Goal: Information Seeking & Learning: Check status

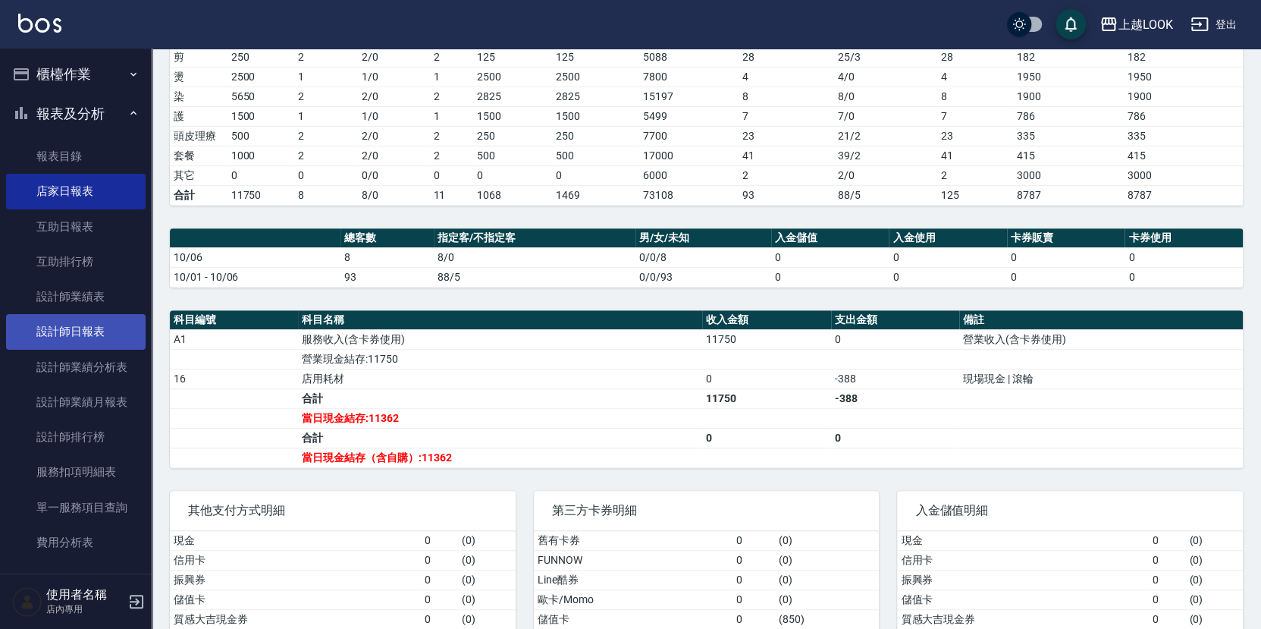
scroll to position [259, 0]
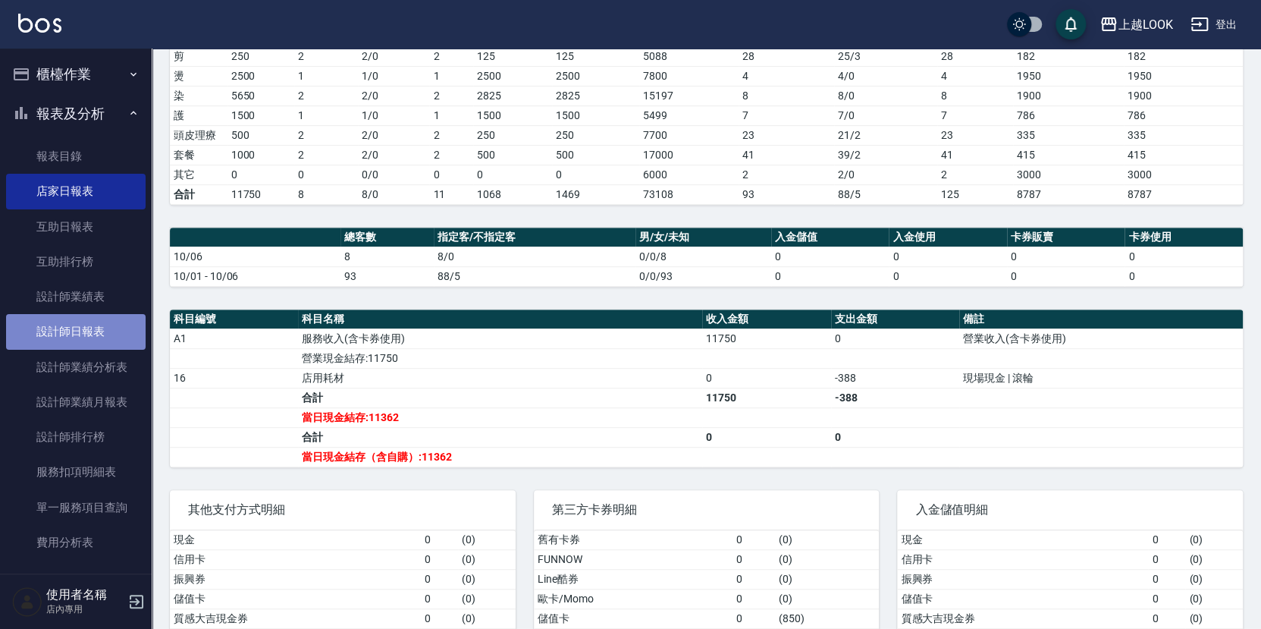
click at [77, 320] on link "設計師日報表" at bounding box center [76, 331] width 140 height 35
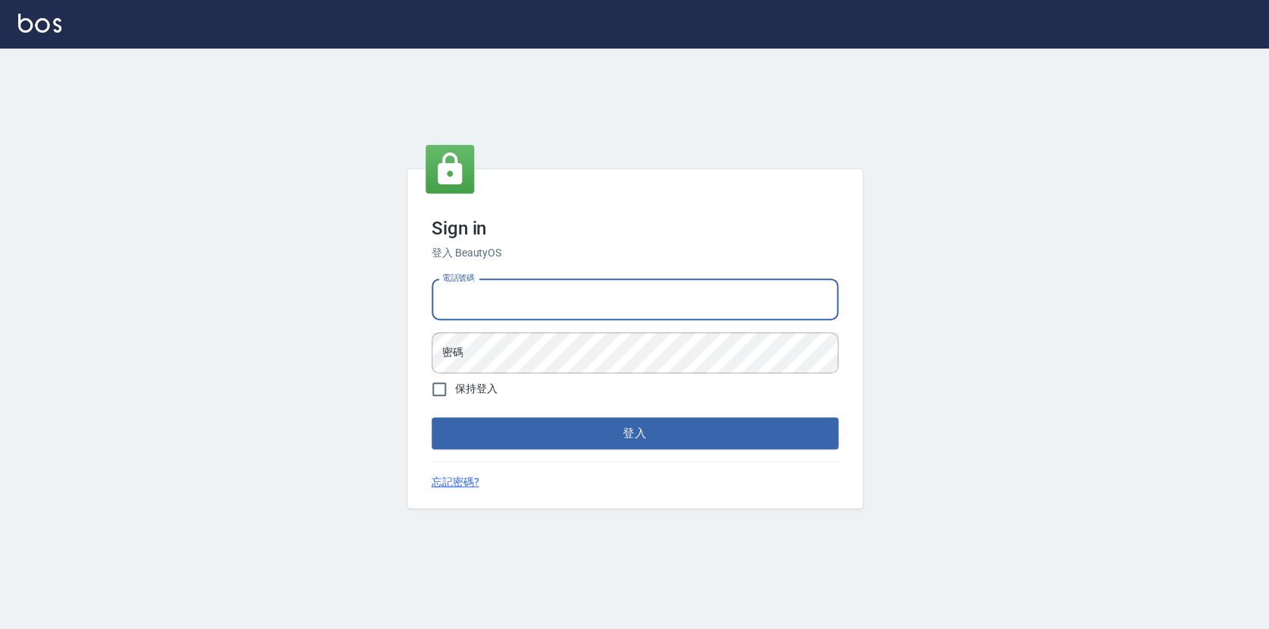
type input "0423178168"
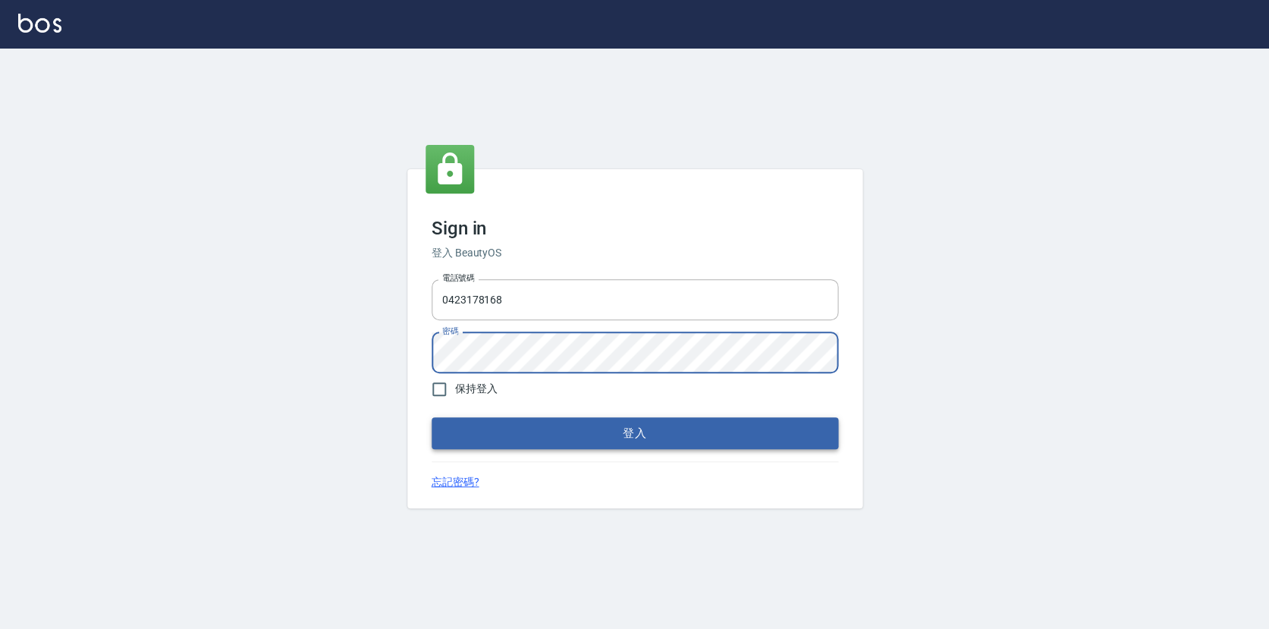
click at [583, 438] on button "登入" at bounding box center [635, 433] width 407 height 32
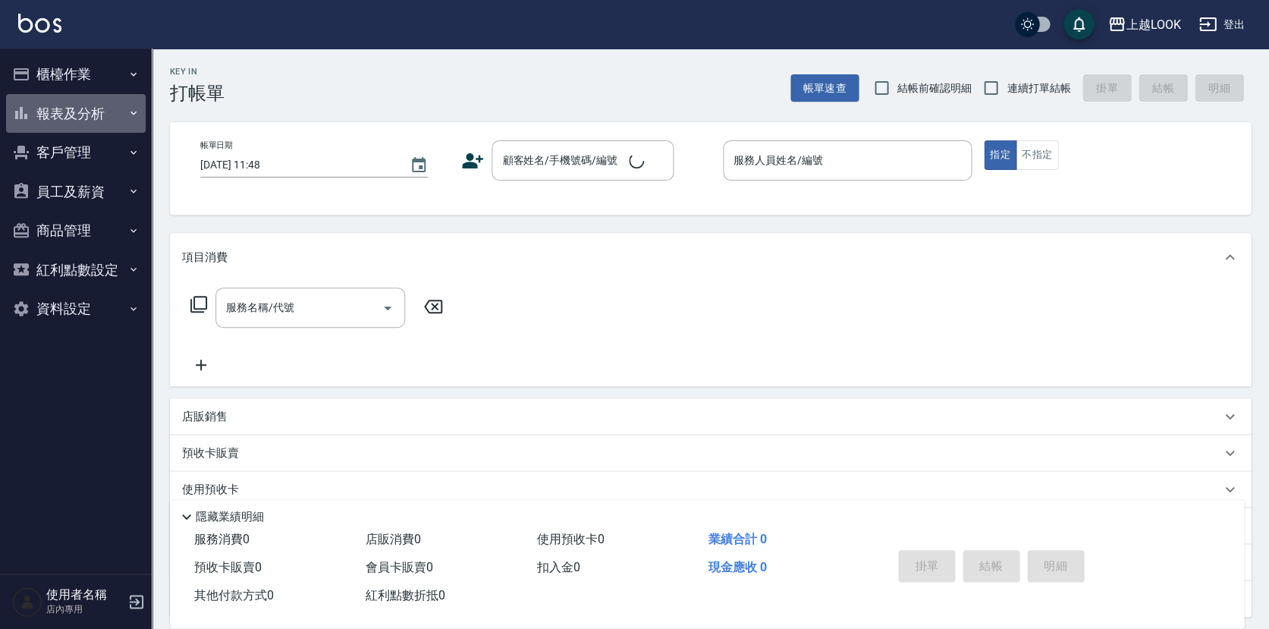
click at [89, 111] on button "報表及分析" at bounding box center [76, 113] width 140 height 39
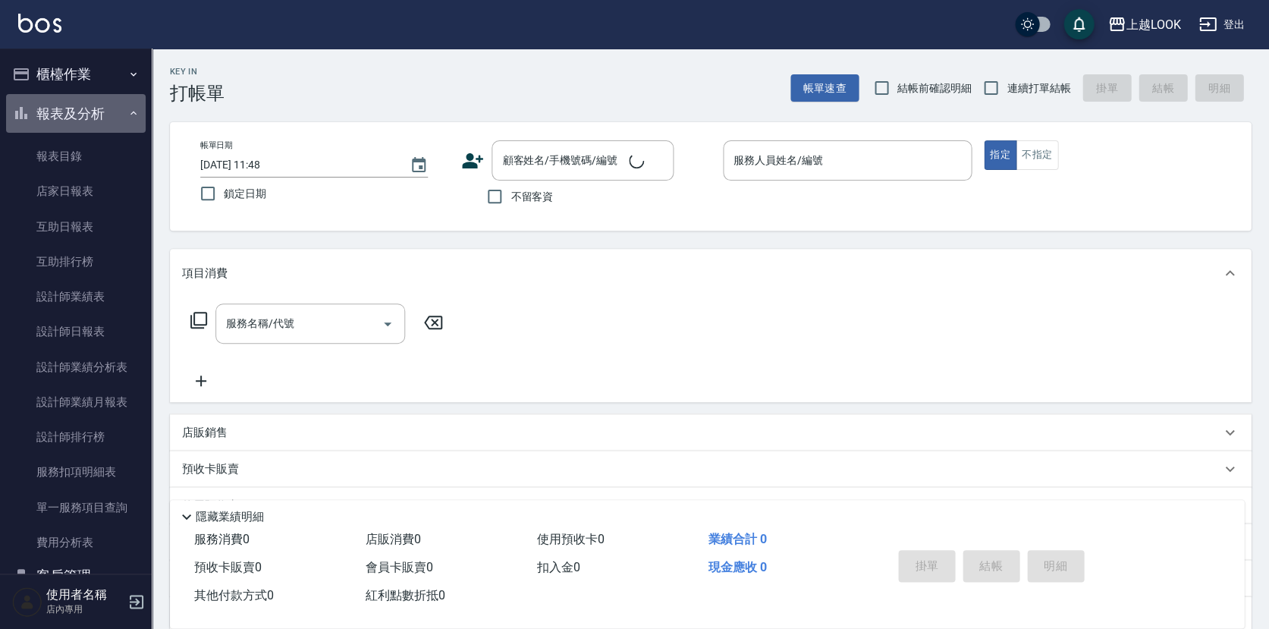
click at [89, 111] on button "報表及分析" at bounding box center [76, 113] width 140 height 39
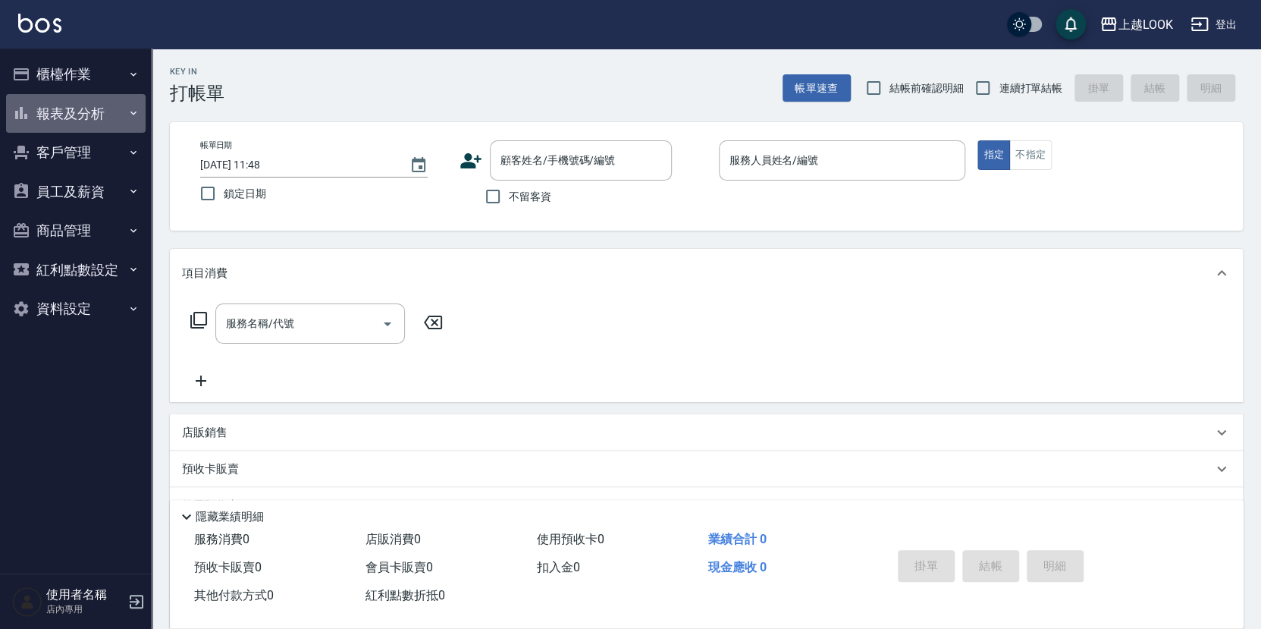
click at [89, 111] on button "報表及分析" at bounding box center [76, 113] width 140 height 39
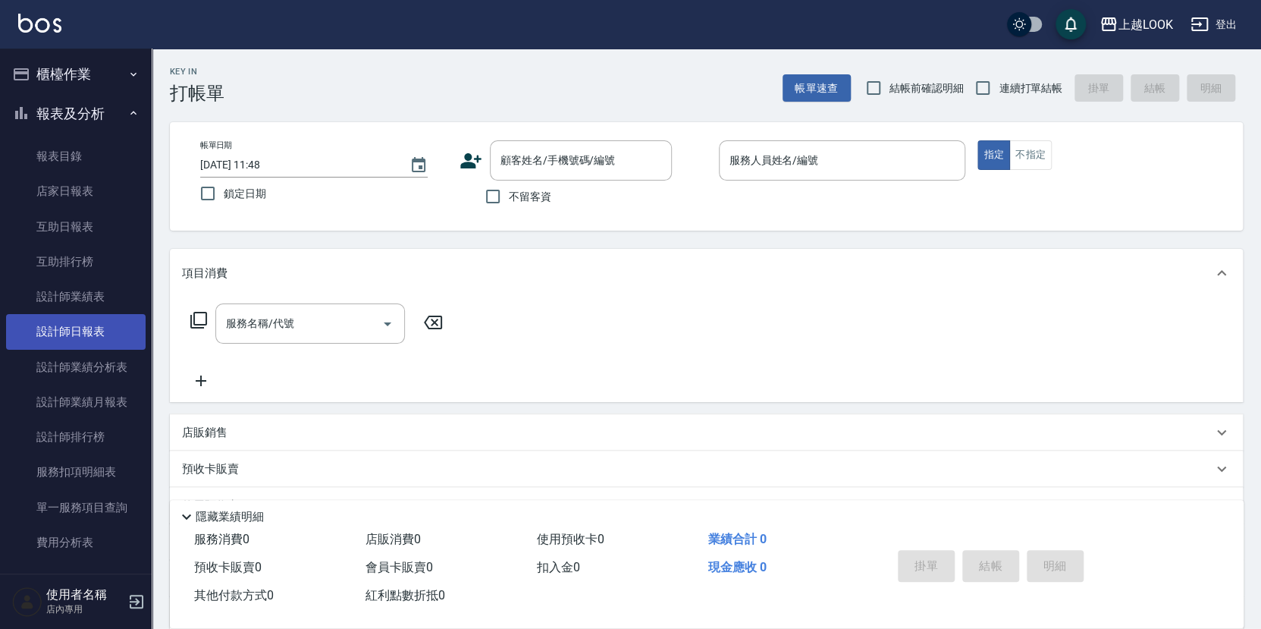
click at [85, 328] on link "設計師日報表" at bounding box center [76, 331] width 140 height 35
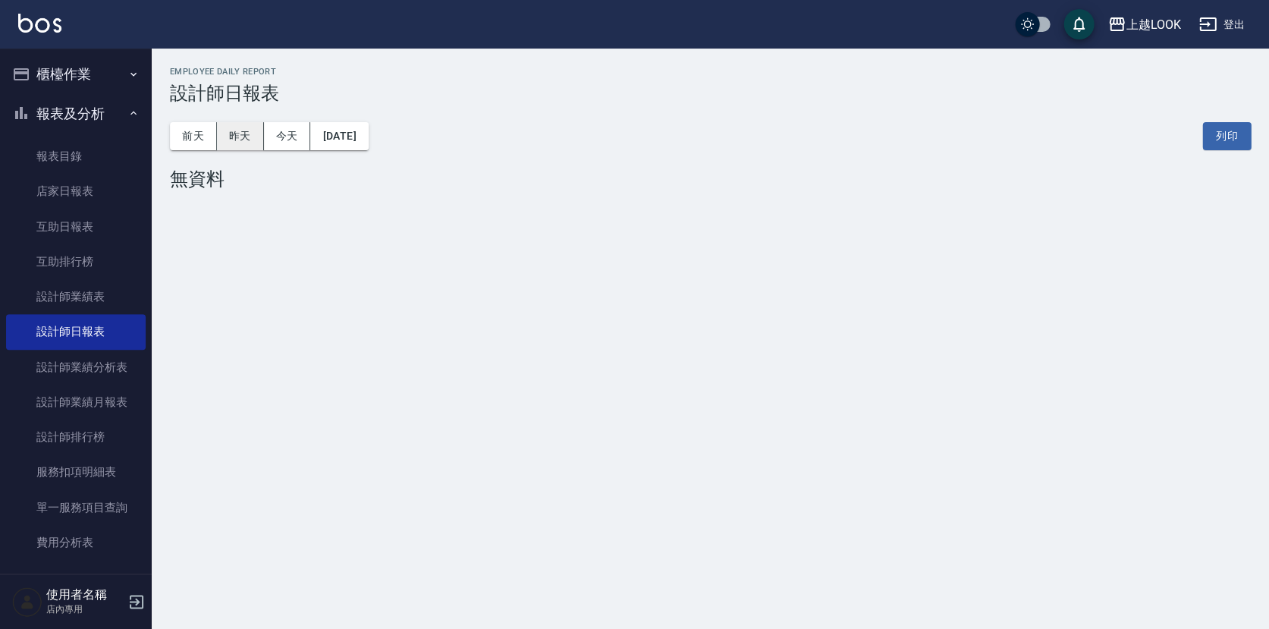
click at [237, 140] on button "昨天" at bounding box center [240, 136] width 47 height 28
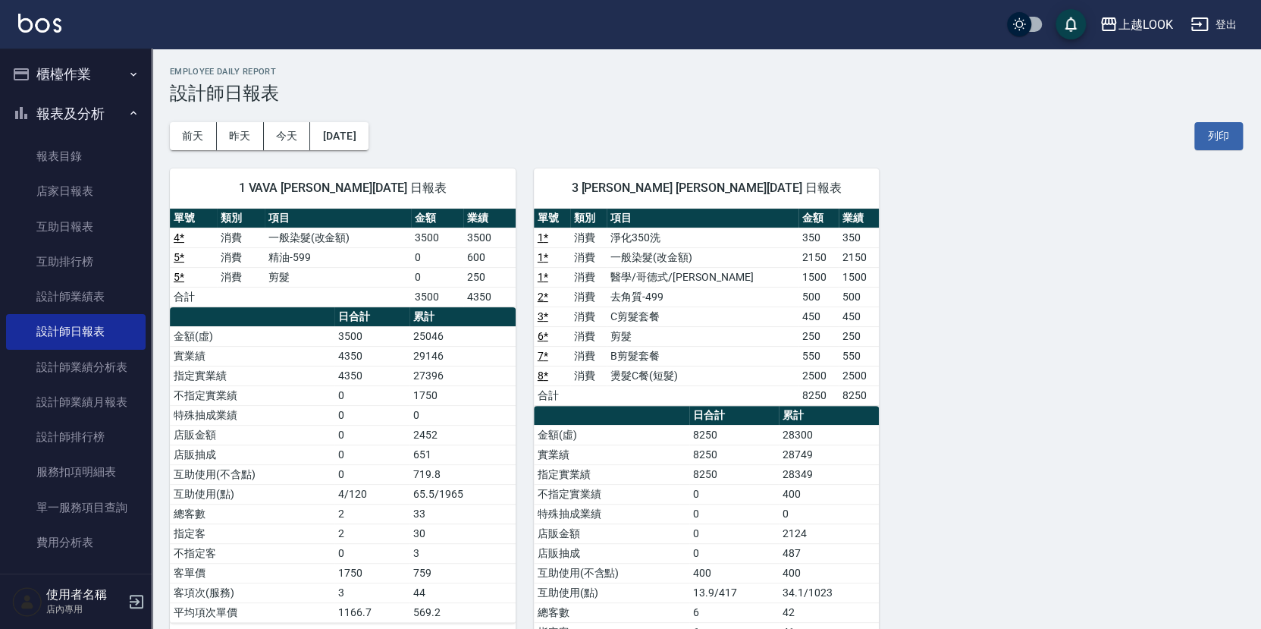
click at [405, 145] on div "前天 昨天 今天 2025/10/06 列印" at bounding box center [706, 136] width 1073 height 64
click at [341, 126] on button "[DATE]" at bounding box center [339, 136] width 58 height 28
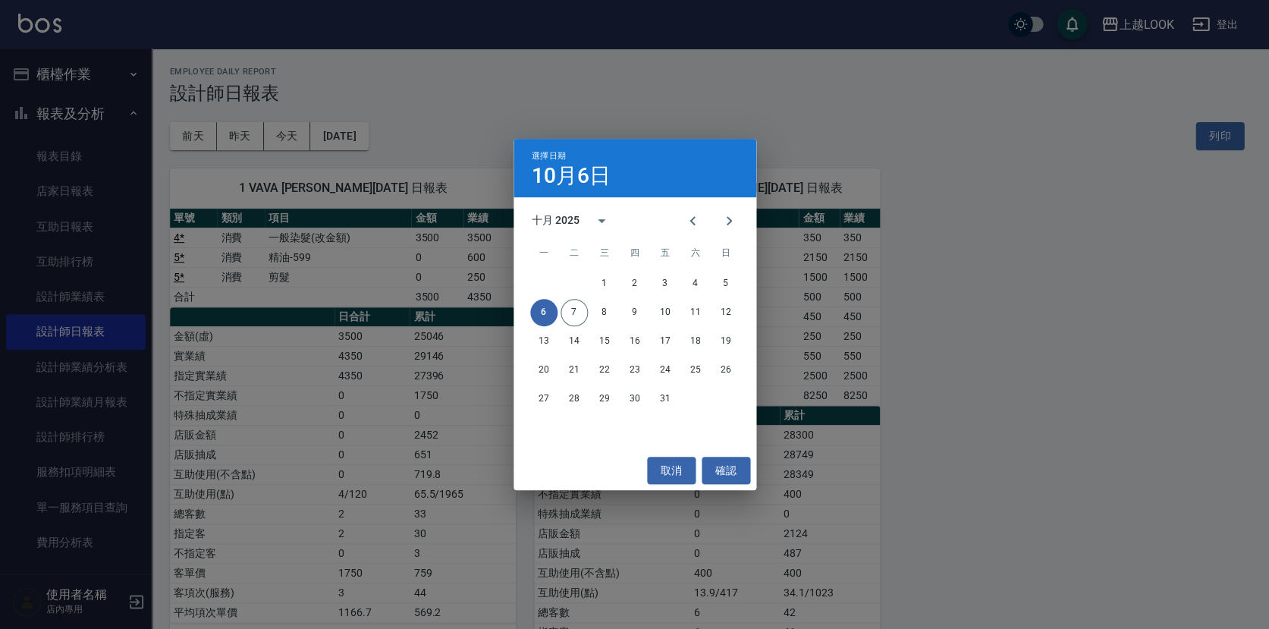
click at [381, 120] on div "選擇日期 10月6日 十月 2025 一 二 三 四 五 六 日 1 2 3 4 5 6 7 8 9 10 11 12 13 14 15 16 17 18 1…" at bounding box center [634, 314] width 1269 height 629
